Goal: Task Accomplishment & Management: Complete application form

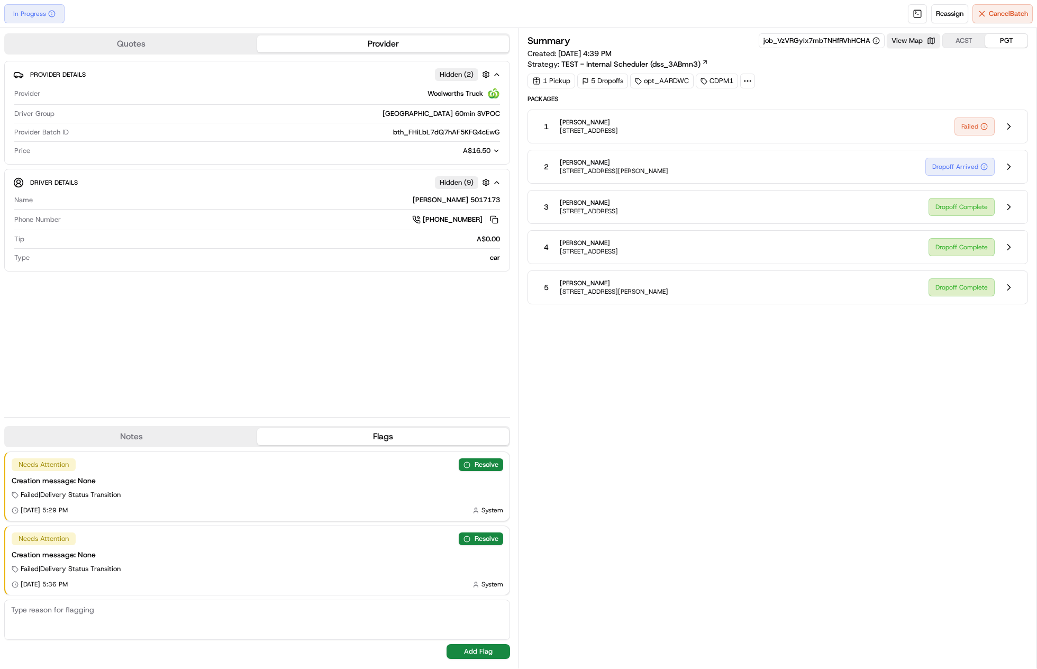
click at [662, 167] on span "152 Crozier Ave, Melrose Park, SA 5039, AU" at bounding box center [614, 171] width 109 height 8
click at [1008, 160] on button at bounding box center [1009, 167] width 20 height 20
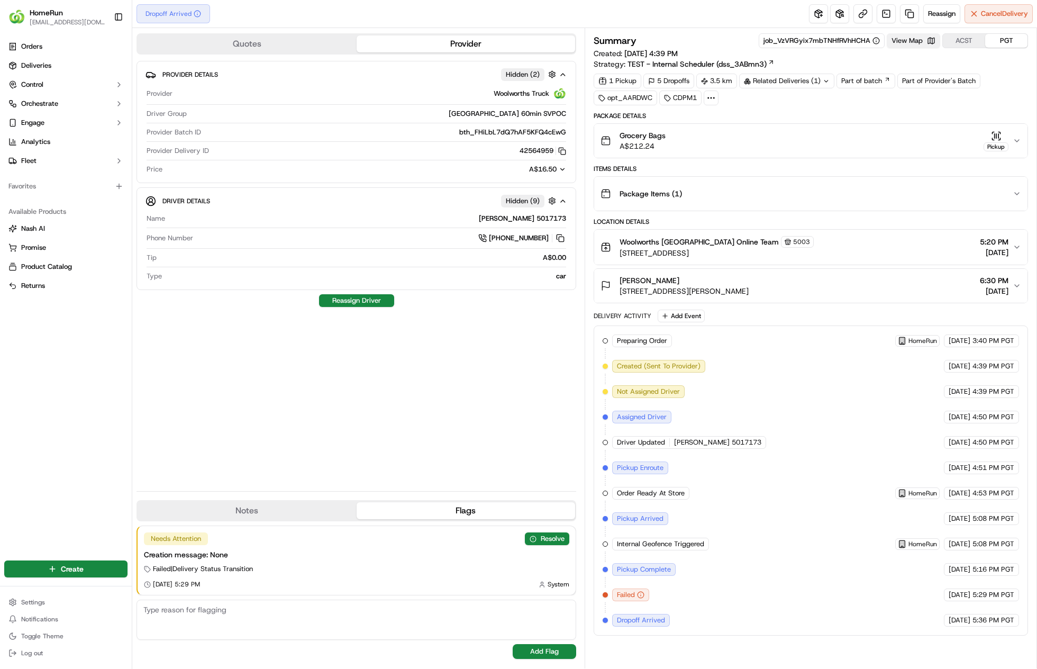
click at [924, 44] on button "View Map" at bounding box center [913, 40] width 53 height 15
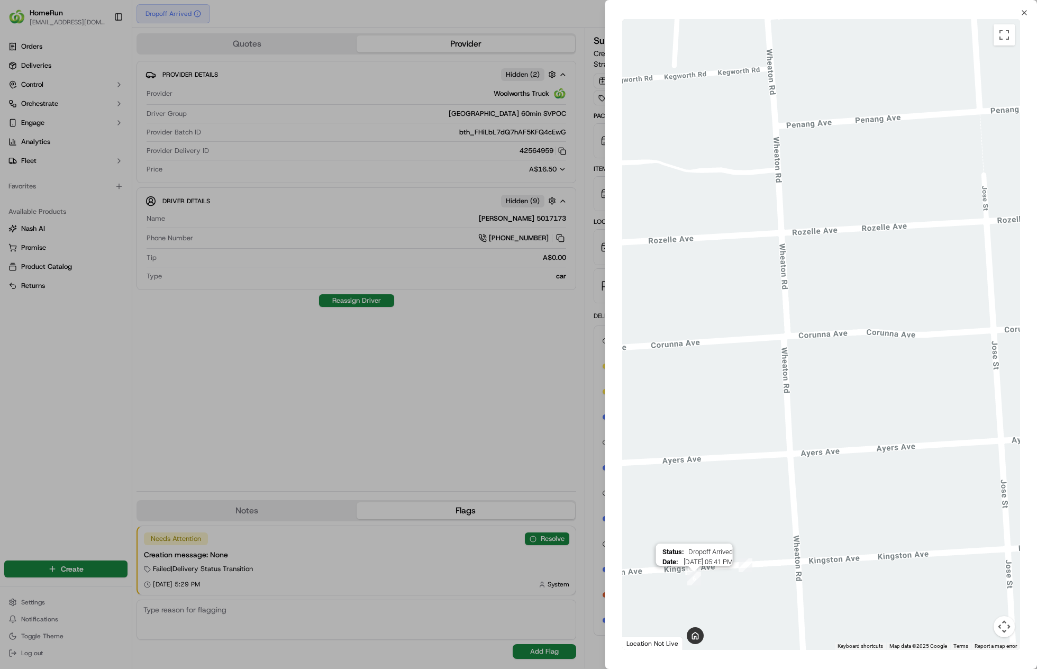
click at [457, 464] on div at bounding box center [518, 334] width 1037 height 669
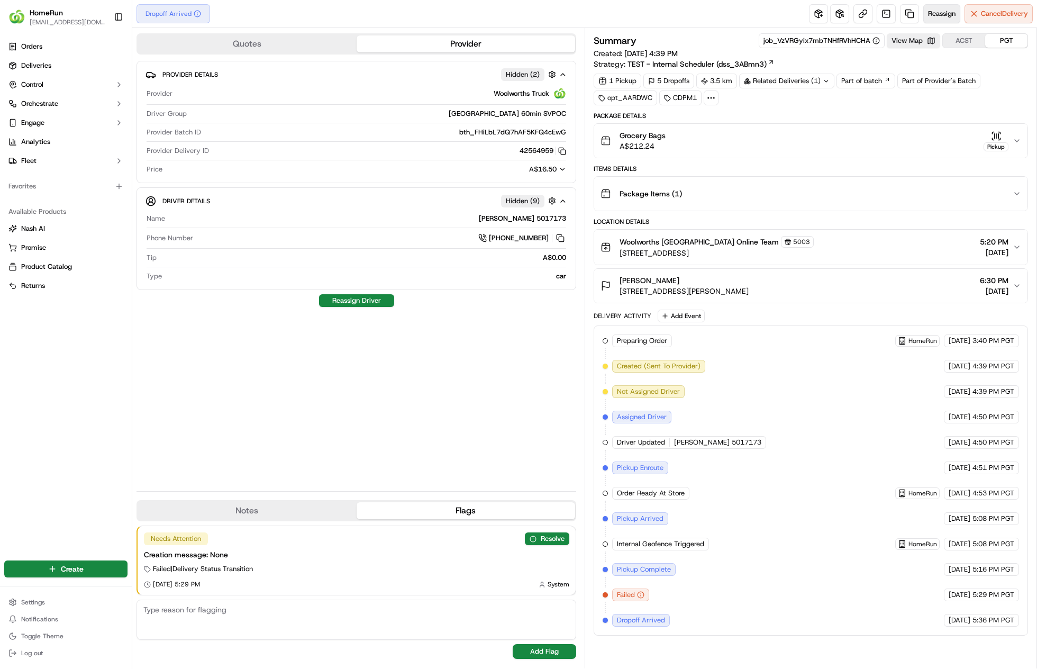
click at [945, 13] on span "Reassign" at bounding box center [942, 14] width 28 height 10
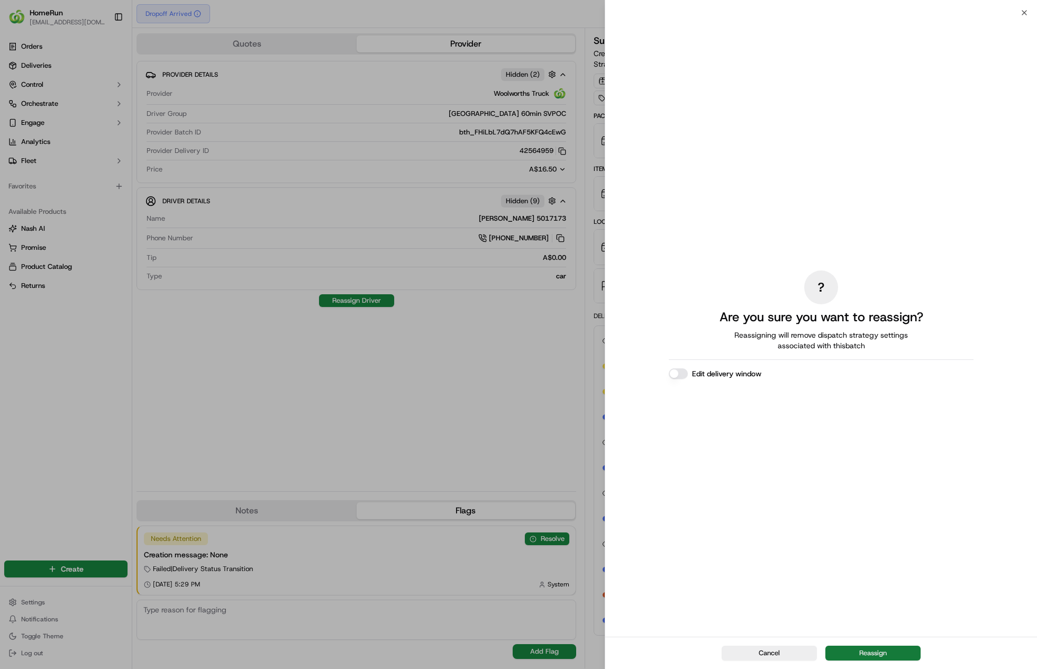
click at [880, 645] on div "Cancel Reassign" at bounding box center [821, 653] width 432 height 32
click at [880, 646] on button "Reassign" at bounding box center [873, 653] width 95 height 15
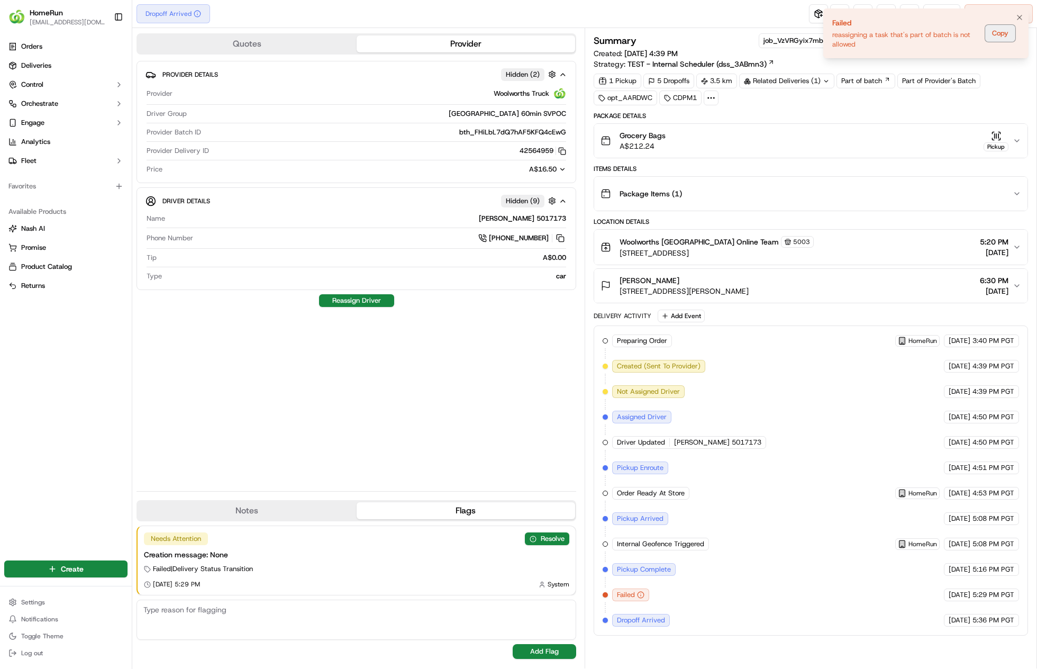
click at [1001, 30] on button "Copy" at bounding box center [1001, 33] width 30 height 17
click at [1001, 41] on button "Copy" at bounding box center [1001, 33] width 30 height 17
click at [1003, 34] on button "Copy" at bounding box center [1001, 33] width 30 height 17
click at [1018, 20] on icon "Notifications (F8)" at bounding box center [1020, 17] width 8 height 8
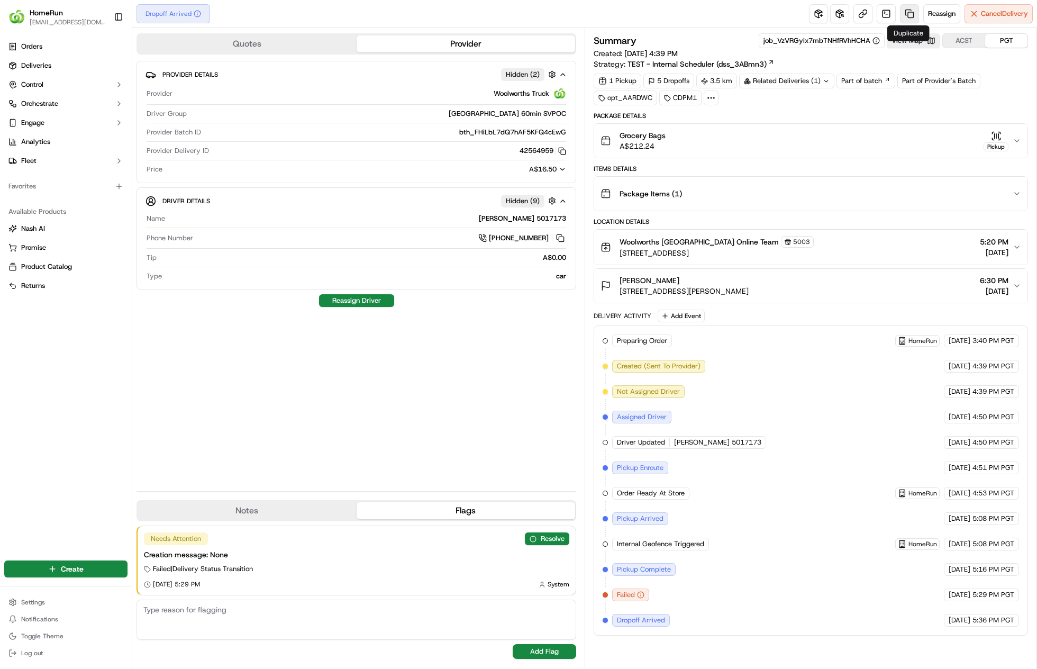
click at [914, 19] on link at bounding box center [909, 13] width 19 height 19
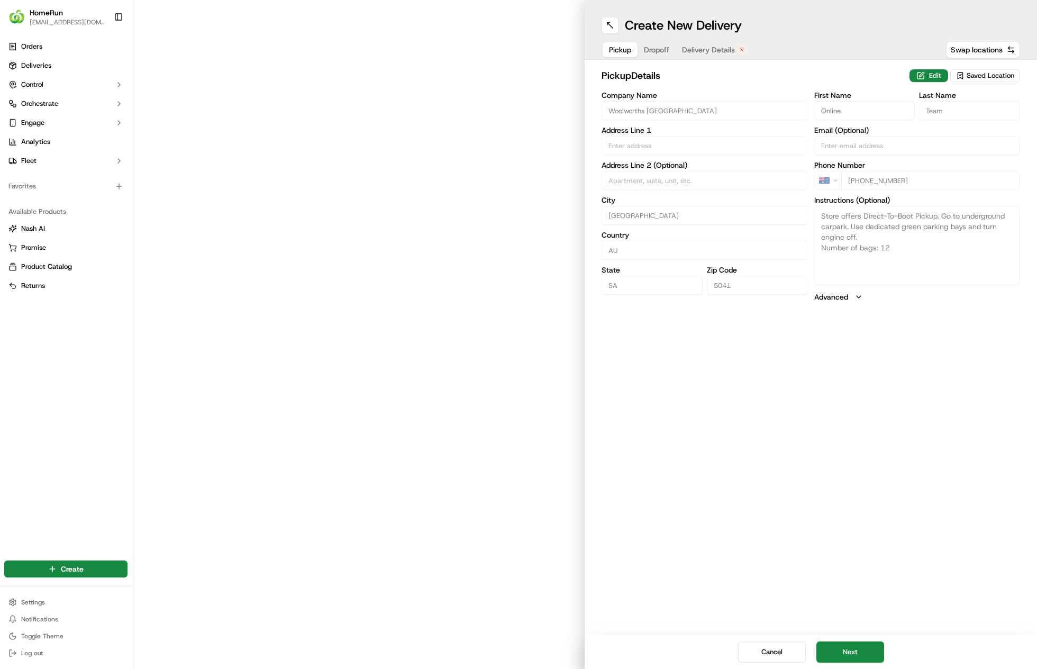
type input "366 Goodwood Road"
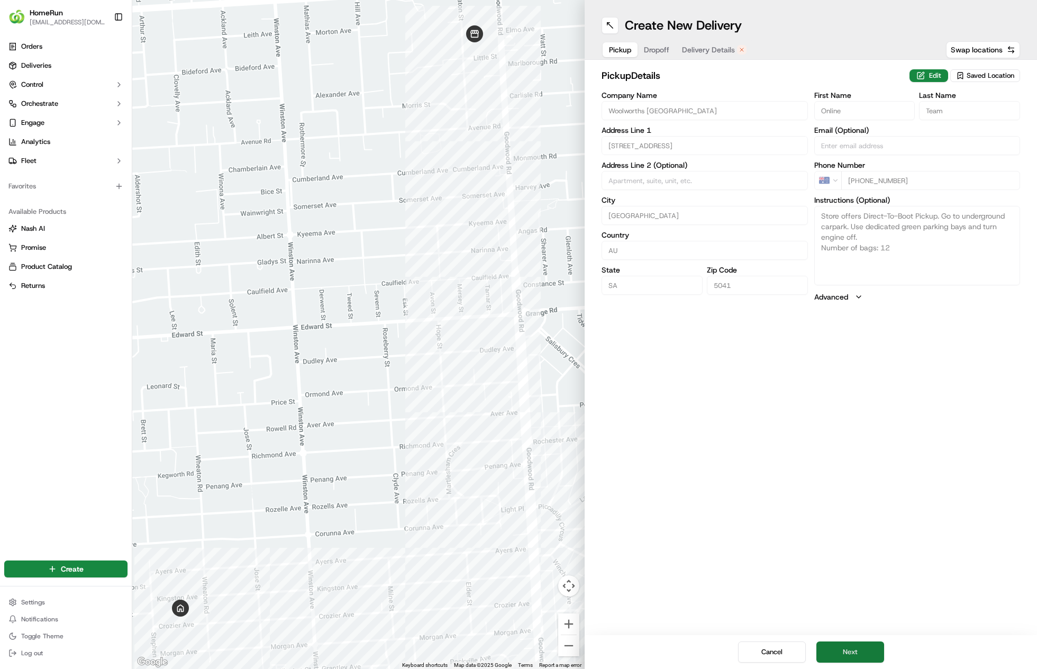
click at [856, 652] on button "Next" at bounding box center [851, 651] width 68 height 21
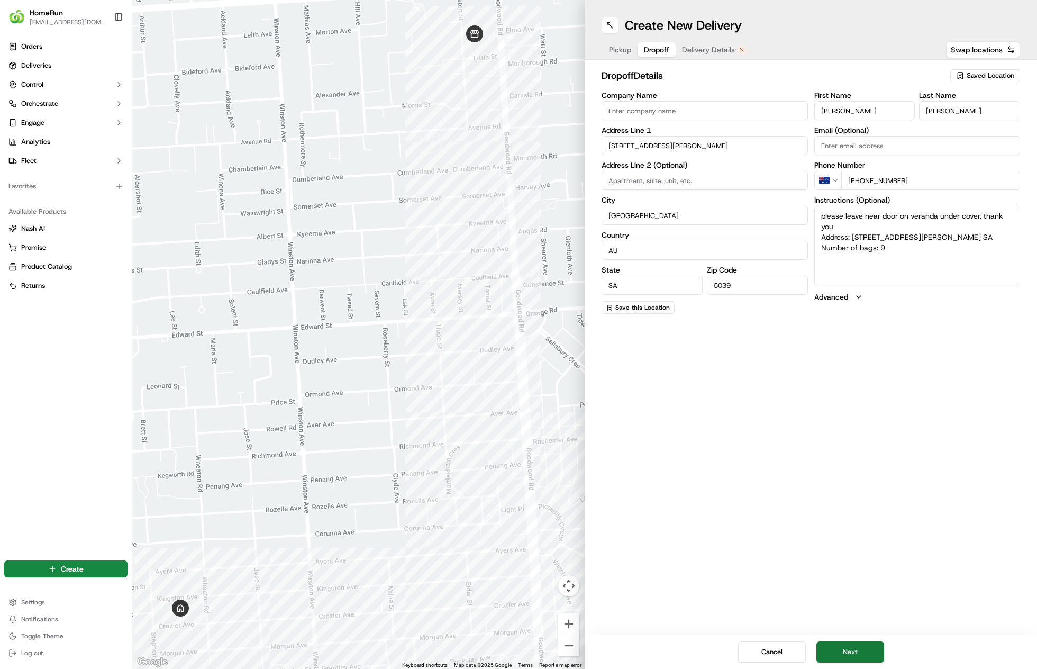
click at [855, 648] on button "Next" at bounding box center [851, 651] width 68 height 21
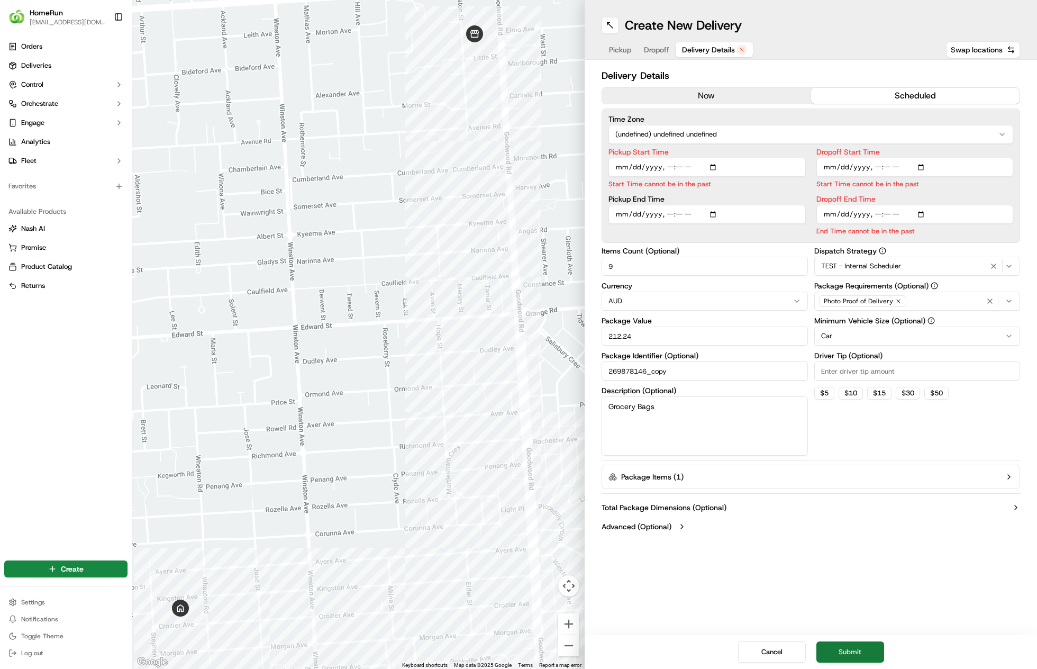
click at [855, 648] on button "Submit" at bounding box center [851, 651] width 68 height 21
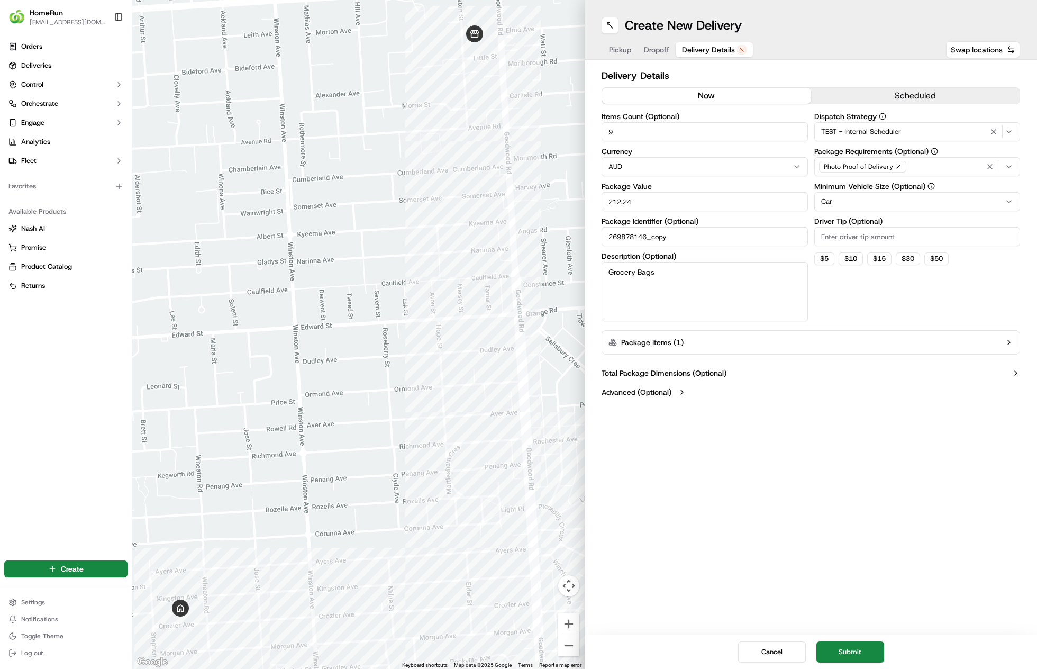
click at [703, 88] on button "now" at bounding box center [706, 96] width 209 height 16
click at [850, 657] on button "Submit" at bounding box center [851, 651] width 68 height 21
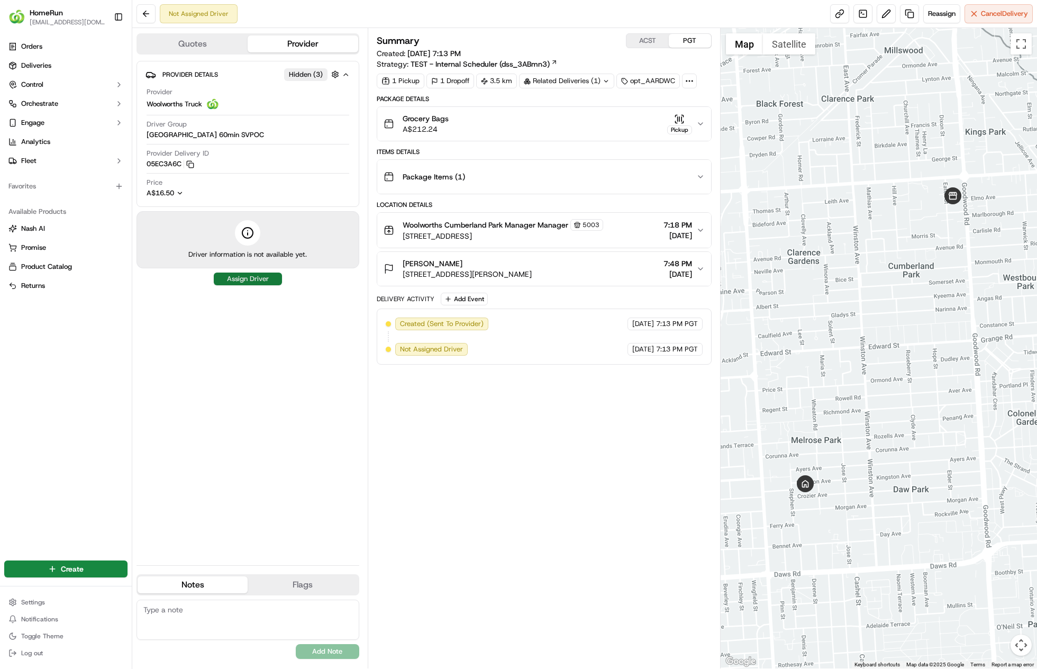
click at [258, 278] on button "Assign Driver" at bounding box center [248, 279] width 68 height 13
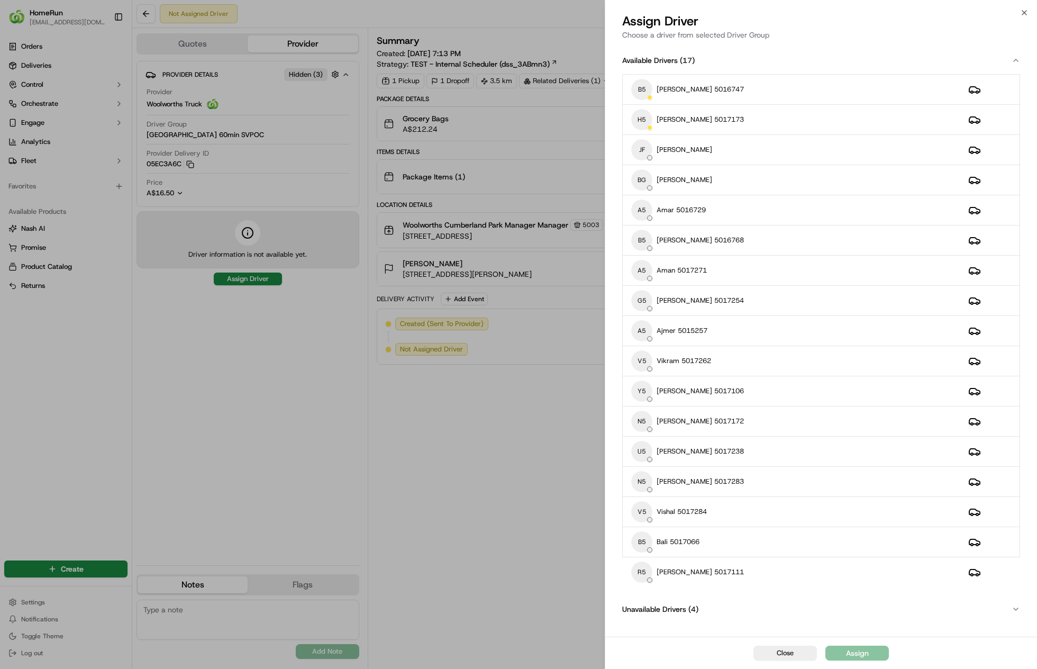
click at [790, 654] on span "Close" at bounding box center [785, 653] width 17 height 10
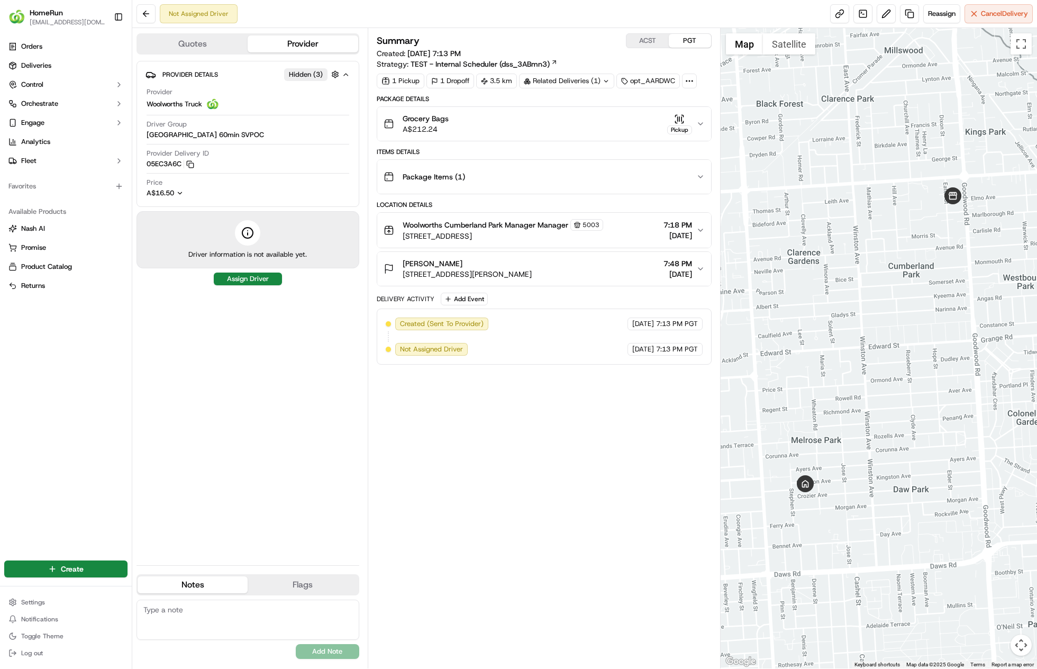
click at [174, 43] on button "Quotes" at bounding box center [193, 43] width 110 height 17
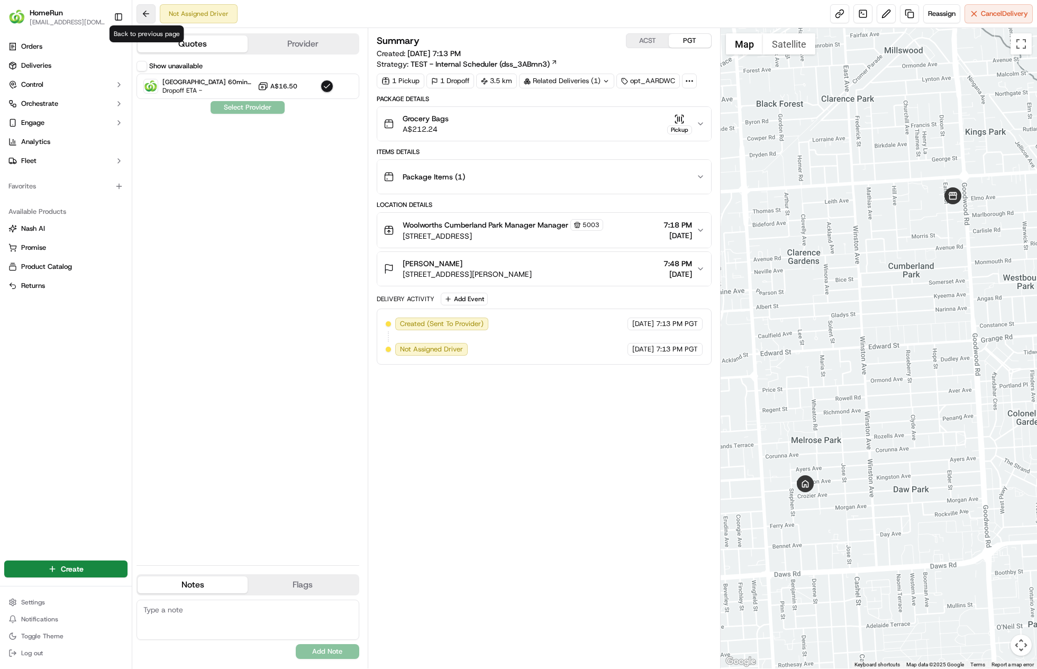
click at [148, 11] on button at bounding box center [146, 13] width 19 height 19
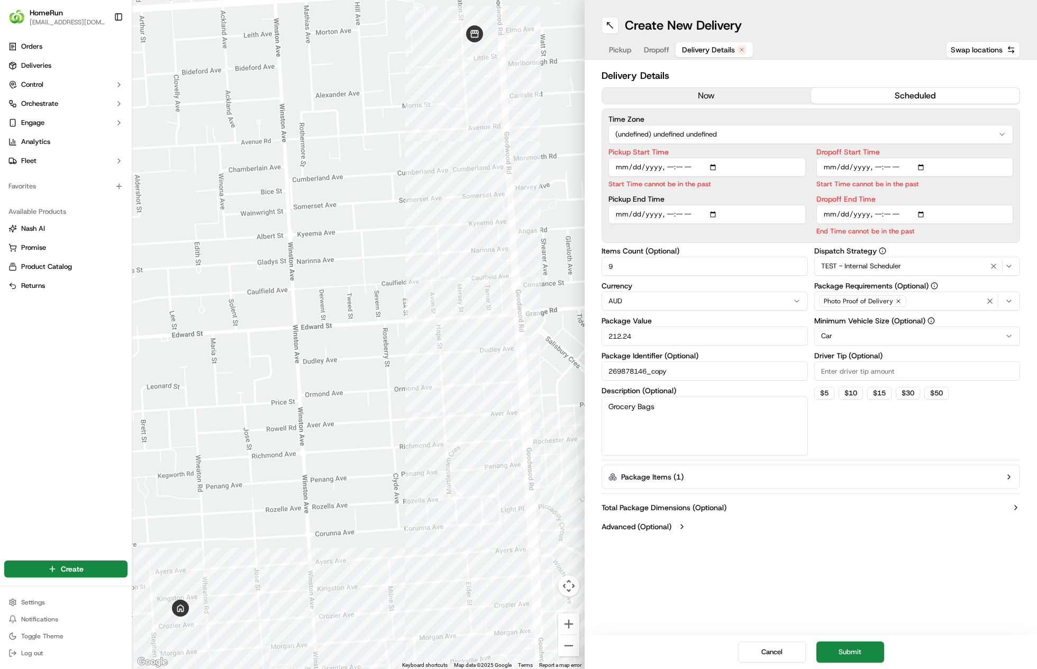
click at [676, 49] on button "Delivery Details" at bounding box center [714, 49] width 77 height 15
click at [706, 46] on span "Delivery Details" at bounding box center [708, 49] width 53 height 11
click at [663, 55] on span "Dropoff" at bounding box center [656, 49] width 25 height 11
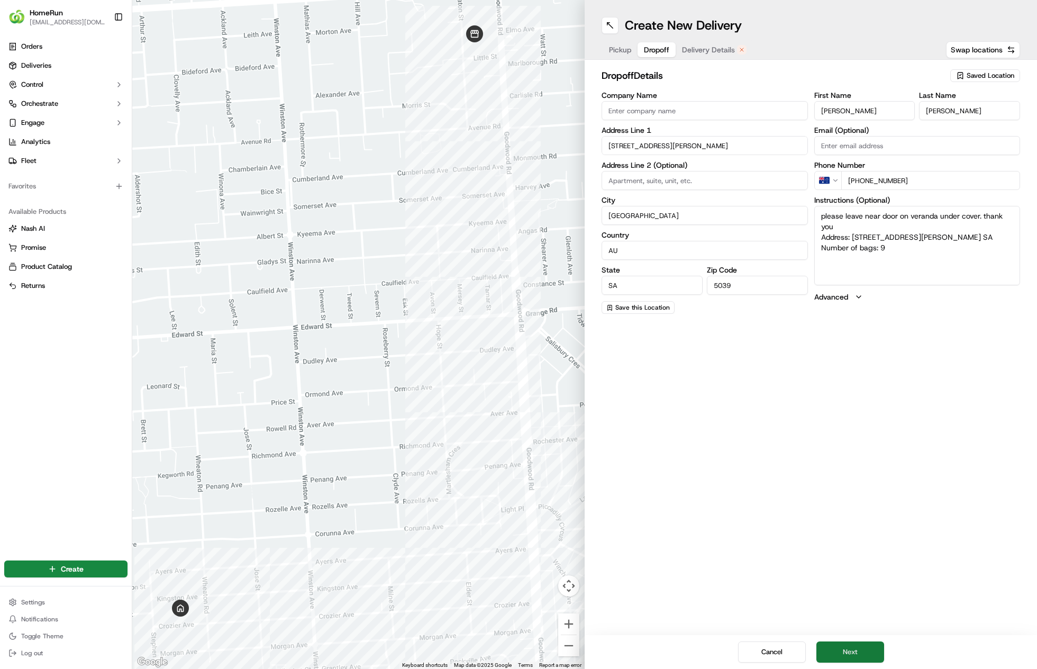
click at [853, 646] on button "Next" at bounding box center [851, 651] width 68 height 21
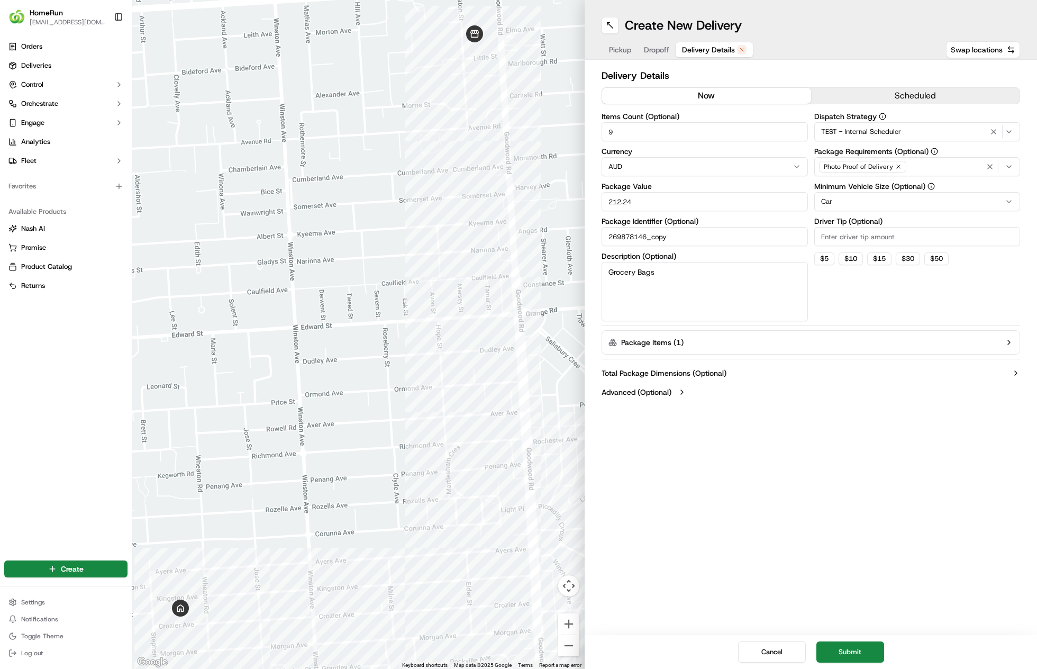
click at [704, 97] on button "now" at bounding box center [706, 96] width 209 height 16
click at [881, 135] on span "TEST - Internal Scheduler" at bounding box center [861, 132] width 80 height 10
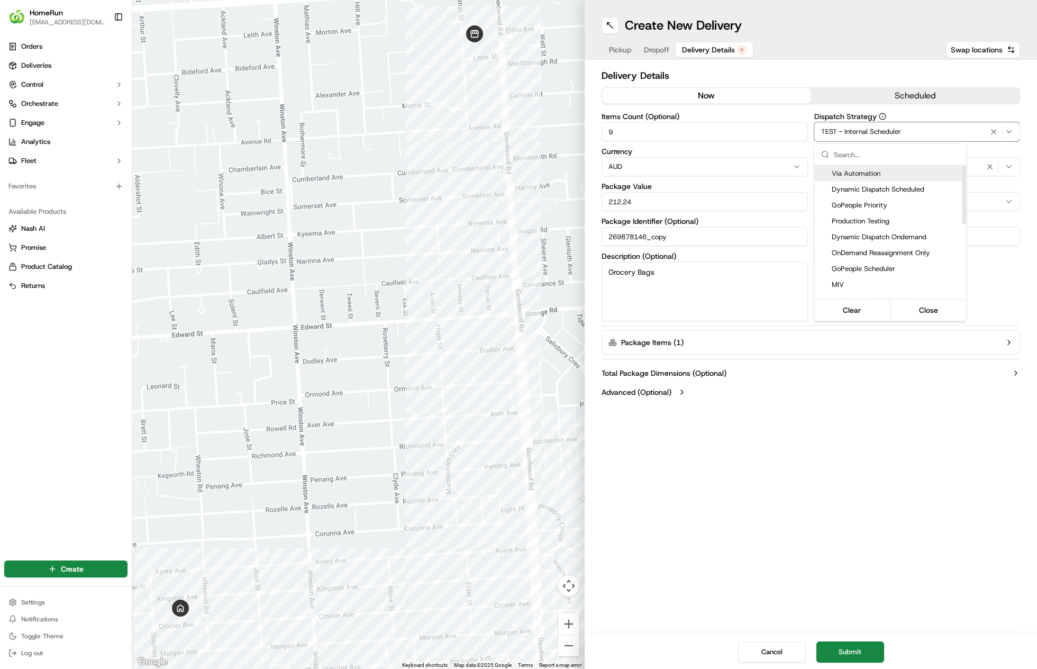
click at [861, 178] on div "Via Automation" at bounding box center [890, 174] width 151 height 16
click at [853, 652] on html "HomeRun sle2@woolworths.com.au Toggle Sidebar Orders Deliveries Control Orchest…" at bounding box center [518, 334] width 1037 height 669
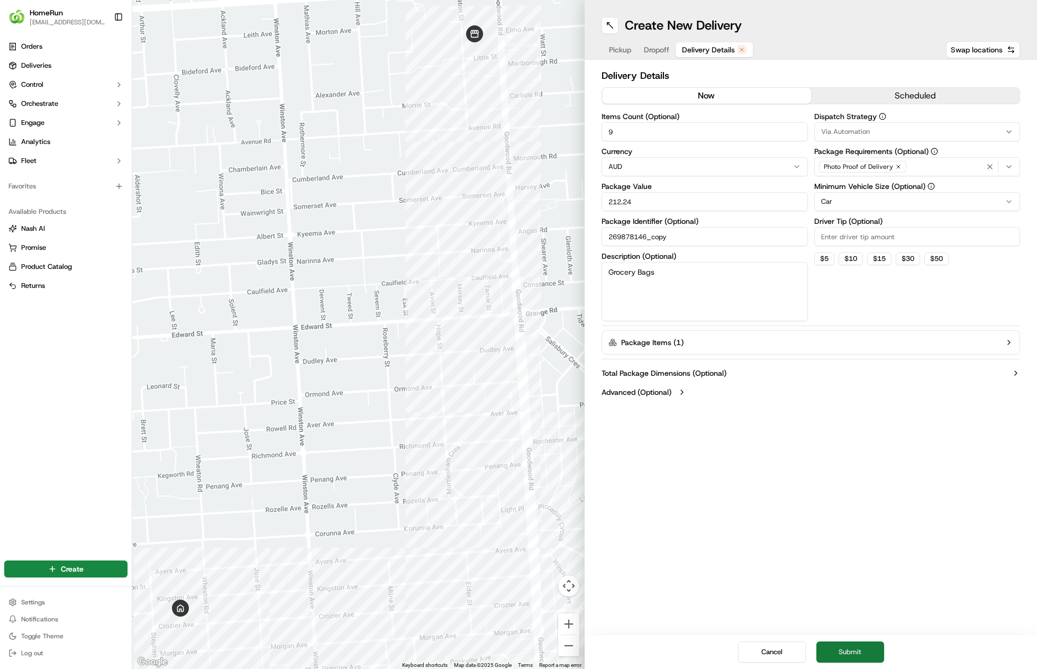
click at [852, 649] on button "Submit" at bounding box center [851, 651] width 68 height 21
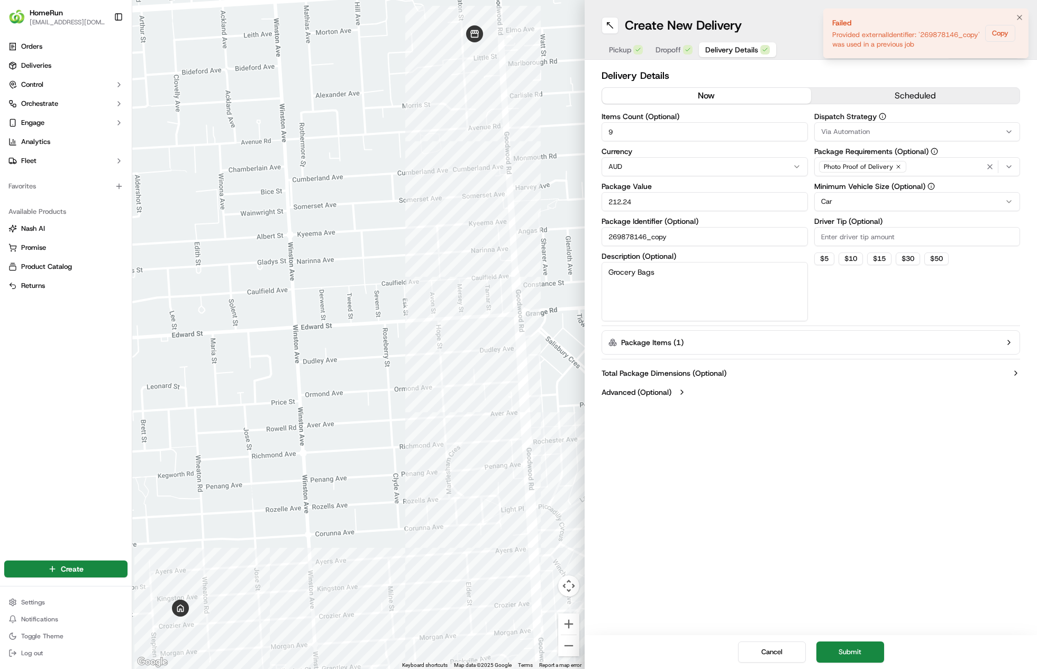
click at [1013, 16] on li "Failed Provided externalIdentifier: '269878146_copy' was used in a previous job…" at bounding box center [926, 33] width 205 height 50
click at [1016, 15] on icon "Notifications (F8)" at bounding box center [1020, 17] width 8 height 8
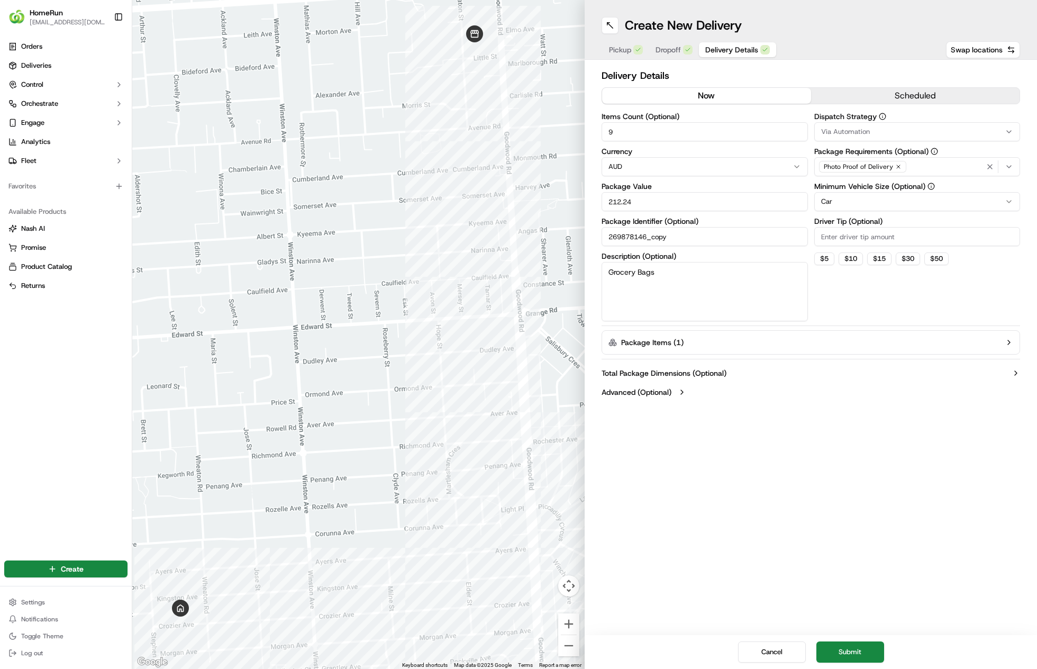
click at [726, 241] on input "269878146_copy" at bounding box center [705, 236] width 206 height 19
type input "269878146_copy1"
click at [840, 641] on button "Submit" at bounding box center [851, 651] width 68 height 21
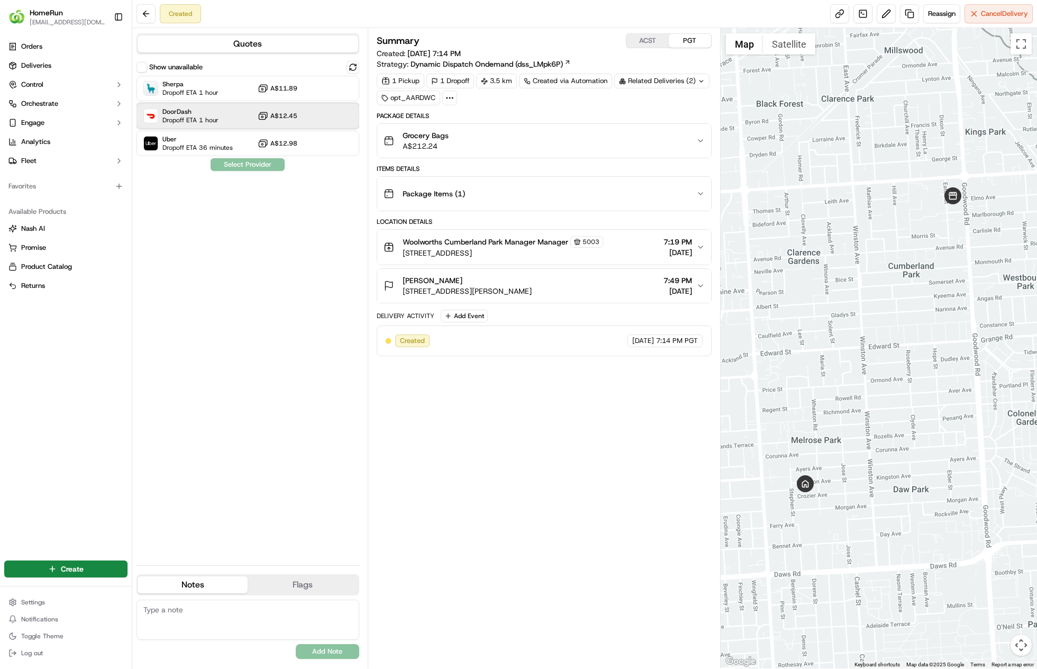
click at [303, 116] on div "DoorDash Dropoff ETA 1 hour A$12.45" at bounding box center [248, 115] width 223 height 25
click at [266, 149] on div "Uber Dropoff ETA 36 minutes A$12.98" at bounding box center [248, 143] width 223 height 25
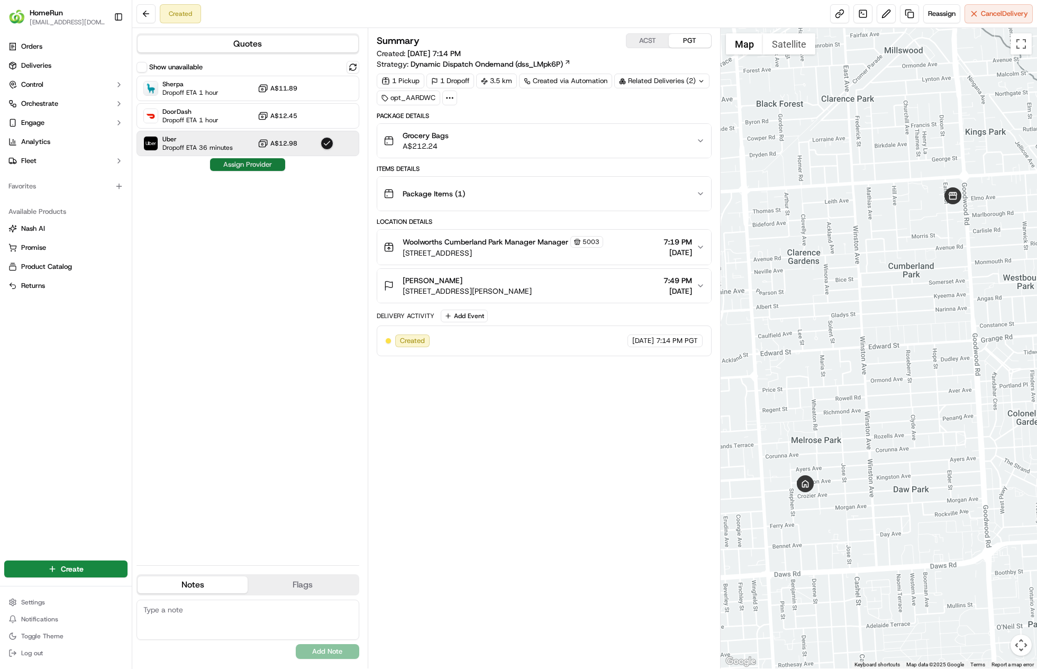
click at [255, 159] on button "Assign Provider" at bounding box center [247, 164] width 75 height 13
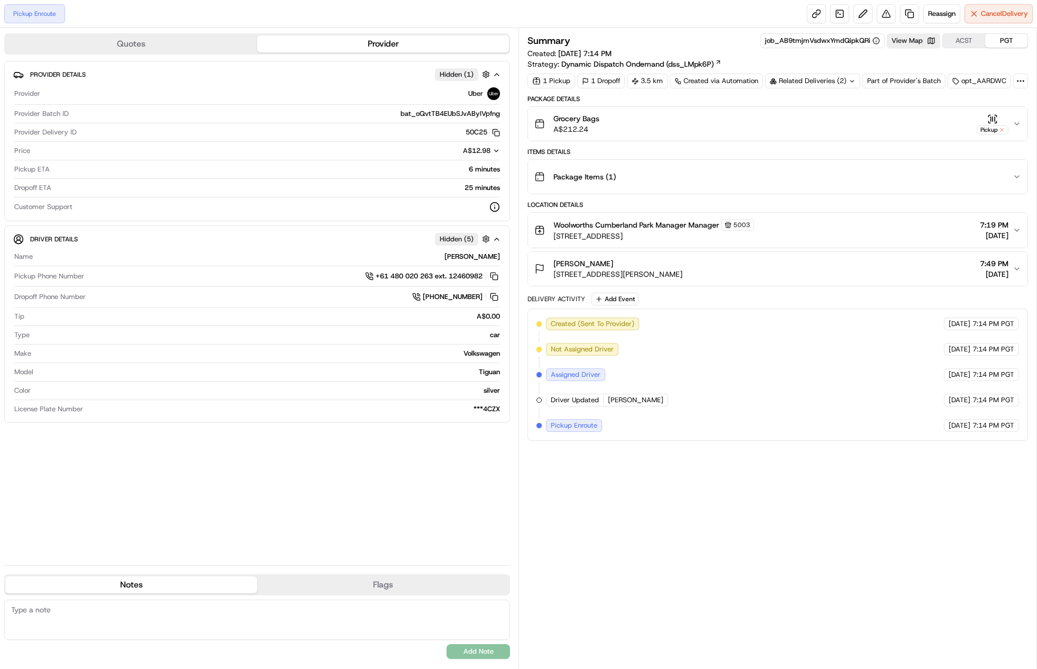
click at [836, 75] on div "Related Deliveries (2)" at bounding box center [812, 81] width 95 height 15
click at [803, 259] on div "[PERSON_NAME] [STREET_ADDRESS][PERSON_NAME] 7:49 PM [DATE]" at bounding box center [774, 268] width 478 height 21
